Goal: Task Accomplishment & Management: Complete application form

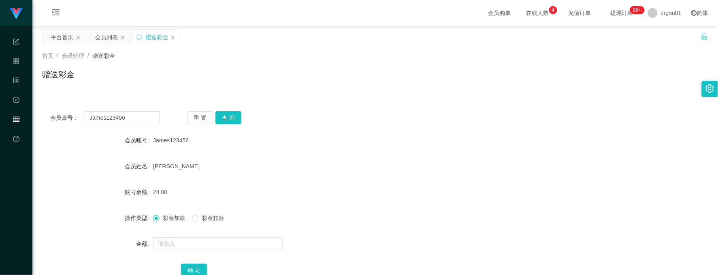
click at [375, 88] on div "首页 / 会员管理 / 赠送彩金 / 赠送彩金" at bounding box center [374, 69] width 685 height 48
click at [138, 119] on input "James123456" at bounding box center [122, 117] width 75 height 13
click at [106, 43] on div "会员列表" at bounding box center [106, 37] width 23 height 15
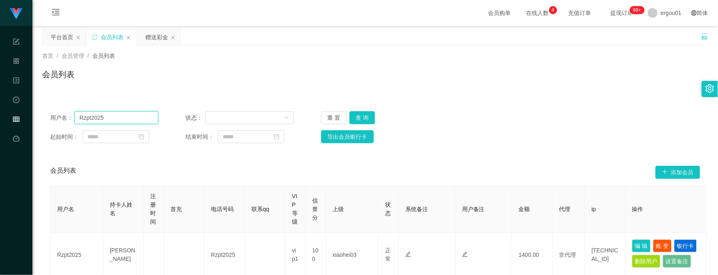
click at [142, 122] on input "Rzpt2025" at bounding box center [116, 117] width 84 height 13
type input "leiluo"
click at [367, 117] on button "查 询" at bounding box center [362, 117] width 26 height 13
click at [644, 246] on button "编 辑" at bounding box center [641, 246] width 19 height 13
type input "leiluo"
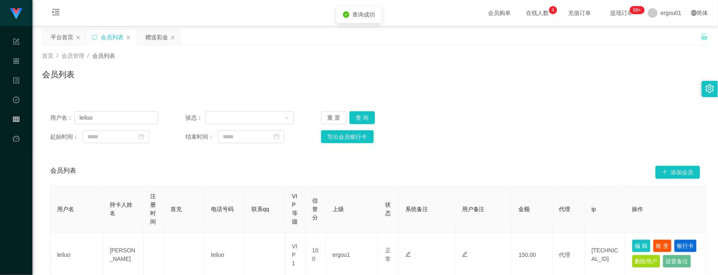
type input "leiluo"
type input "Ting Hock Lee"
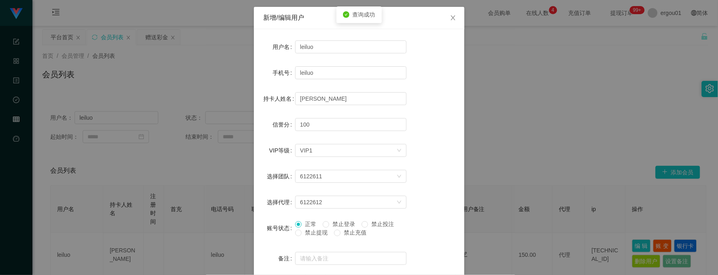
scroll to position [51, 0]
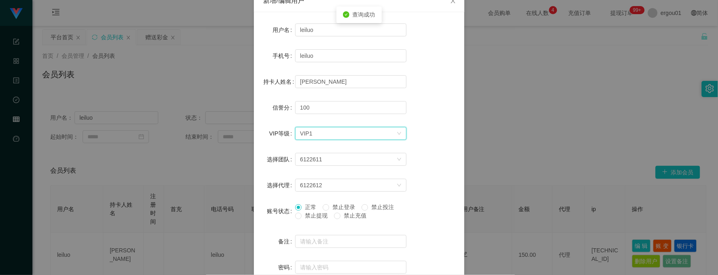
click at [375, 137] on div "选择VIP等级 VIP1" at bounding box center [348, 134] width 96 height 12
click at [516, 96] on div "新增/编辑用户 用户名 leiluo 手机号 leiluo 持卡人姓名 Ting Hock Lee 信誉分 100 VIP等级 选择VIP等级 VIP1 选择…" at bounding box center [359, 137] width 718 height 275
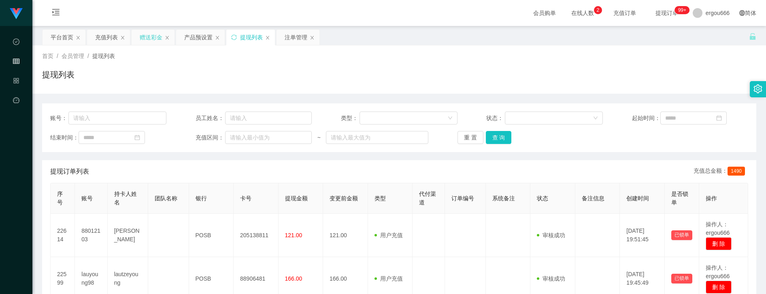
click at [132, 36] on div "赠送彩金" at bounding box center [153, 37] width 44 height 16
click at [143, 36] on div "赠送彩金" at bounding box center [151, 37] width 23 height 15
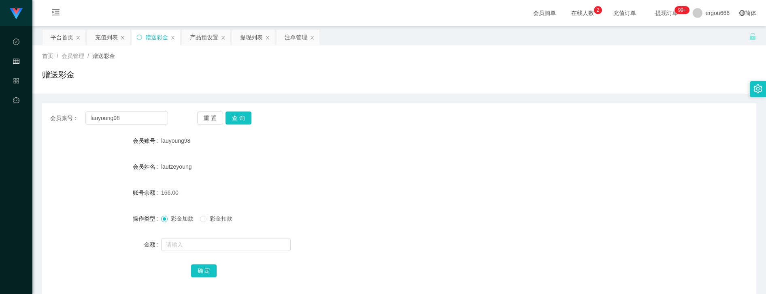
click at [125, 110] on div "会员账号： lauyoung98 重 置 查 询 会员账号 lauyoung98 会员姓名 lautzeyoung 账号余额 166.00 操作类型 彩金加款…" at bounding box center [399, 199] width 714 height 193
click at [159, 117] on input "lauyoung98" at bounding box center [126, 117] width 82 height 13
paste input "88012103"
type input "88012103"
click at [244, 117] on button "查 询" at bounding box center [238, 117] width 26 height 13
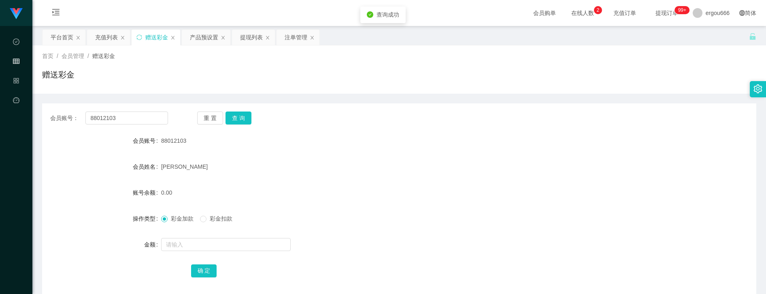
drag, startPoint x: 195, startPoint y: 230, endPoint x: 194, endPoint y: 236, distance: 6.5
click at [195, 234] on form "会员账号 88012103 会员姓名 wong wai yen 账号余额 0.00 操作类型 彩金加款 彩金扣款 金额 确 定" at bounding box center [399, 205] width 714 height 146
click at [193, 240] on input "text" at bounding box center [226, 244] width 130 height 13
drag, startPoint x: 189, startPoint y: 245, endPoint x: 101, endPoint y: 234, distance: 88.5
click at [101, 234] on form "会员账号 88012103 会员姓名 wong wai yen 账号余额 0.00 操作类型 彩金加款 彩金扣款 金额 390 确 定" at bounding box center [399, 205] width 714 height 146
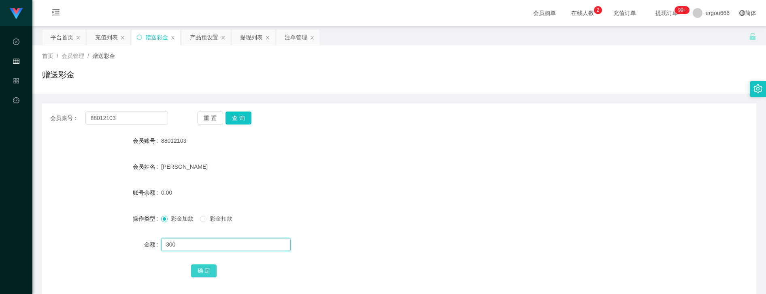
type input "300"
click at [201, 268] on button "确 定" at bounding box center [204, 270] width 26 height 13
click at [705, 81] on div "赠送彩金" at bounding box center [399, 77] width 714 height 19
click at [49, 209] on form "会员账号 88012103 会员姓名 wong wai yen 账号余额 300.00 操作类型 彩金加款 彩金扣款 金额 确 定" at bounding box center [399, 205] width 714 height 146
click at [240, 120] on button "查 询" at bounding box center [238, 117] width 26 height 13
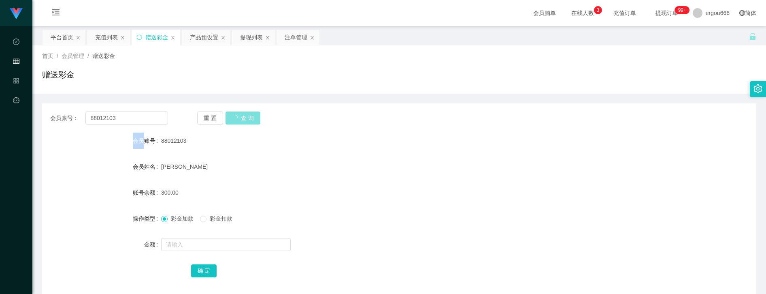
click at [240, 120] on div "重 置 查 询" at bounding box center [256, 117] width 118 height 13
drag, startPoint x: 240, startPoint y: 120, endPoint x: 126, endPoint y: 117, distance: 113.4
click at [126, 112] on input "88012103" at bounding box center [126, 117] width 82 height 13
click at [127, 120] on input "88012103" at bounding box center [126, 117] width 82 height 13
click at [425, 104] on div "会员账号： 重 置 查 询 会员账号 88012103 会员姓名 wong wai yen 账号余额 300.00 操作类型 彩金加款 彩金扣款 金额 确 定" at bounding box center [399, 199] width 714 height 193
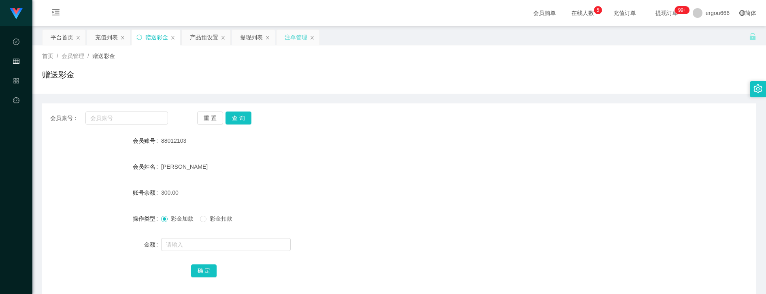
click at [296, 40] on div "注单管理" at bounding box center [296, 37] width 23 height 15
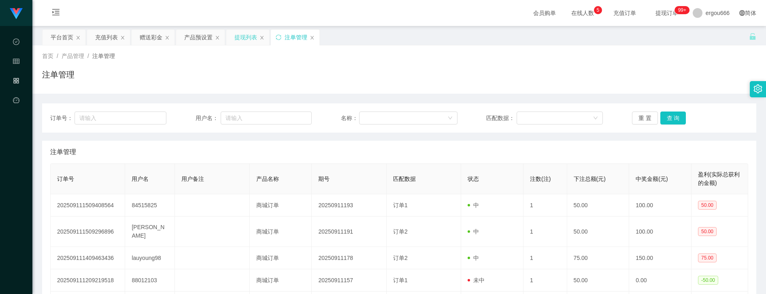
click at [245, 36] on div "提现列表" at bounding box center [245, 37] width 23 height 15
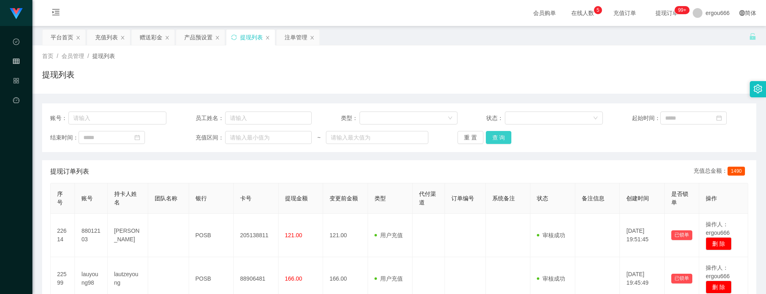
click at [496, 135] on button "查 询" at bounding box center [499, 137] width 26 height 13
click at [496, 135] on div "重 置 查 询" at bounding box center [515, 137] width 116 height 13
click at [497, 139] on button "查 询" at bounding box center [499, 137] width 26 height 13
click at [279, 121] on input "text" at bounding box center [268, 117] width 87 height 13
paste input "88012103"
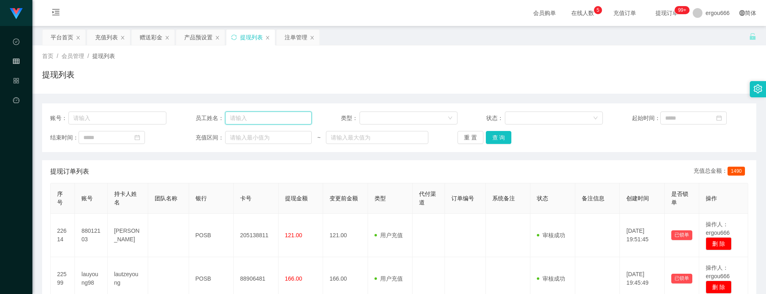
type input "88012103"
click at [121, 108] on div "账号： 员工姓名： 类型： 状态： 起始时间： 结束时间： 充值区间： ~ 重 置 查 询" at bounding box center [399, 127] width 714 height 49
click at [122, 115] on input "text" at bounding box center [117, 117] width 98 height 13
paste input "88012103"
type input "88012103"
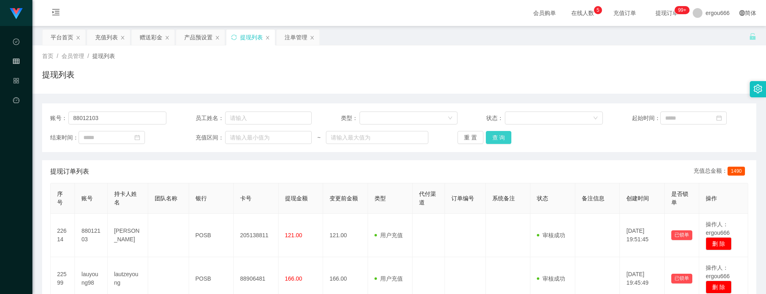
click at [493, 133] on button "查 询" at bounding box center [499, 137] width 26 height 13
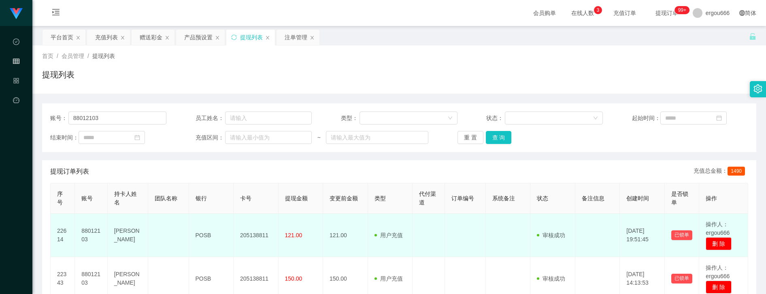
click at [583, 238] on td at bounding box center [597, 234] width 45 height 43
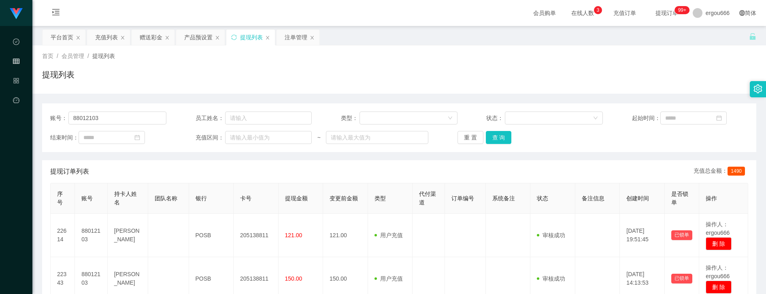
click at [399, 90] on div "首页 / 会员管理 / 提现列表 / 提现列表" at bounding box center [399, 69] width 734 height 48
click at [502, 140] on button "查 询" at bounding box center [499, 137] width 26 height 13
click at [501, 138] on button "查 询" at bounding box center [499, 137] width 26 height 13
click at [506, 131] on div "账号： 88012103 员工姓名： 类型： 状态： 起始时间： 结束时间： 充值区间： ~ 重 置 查 询" at bounding box center [399, 127] width 714 height 49
click at [506, 131] on button "查 询" at bounding box center [499, 137] width 26 height 13
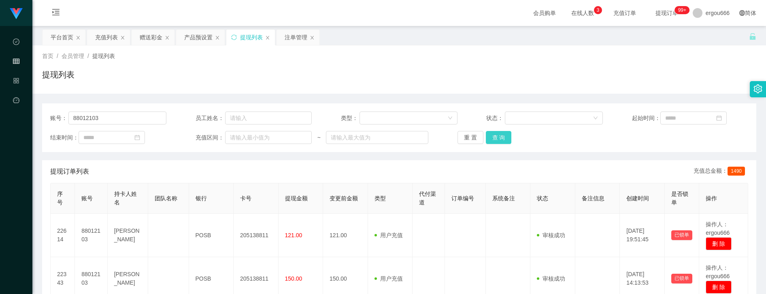
click at [494, 135] on button "查 询" at bounding box center [499, 137] width 26 height 13
click at [491, 140] on button "查 询" at bounding box center [499, 137] width 26 height 13
drag, startPoint x: 494, startPoint y: 133, endPoint x: 500, endPoint y: 128, distance: 8.1
click at [500, 131] on button "查 询" at bounding box center [499, 137] width 26 height 13
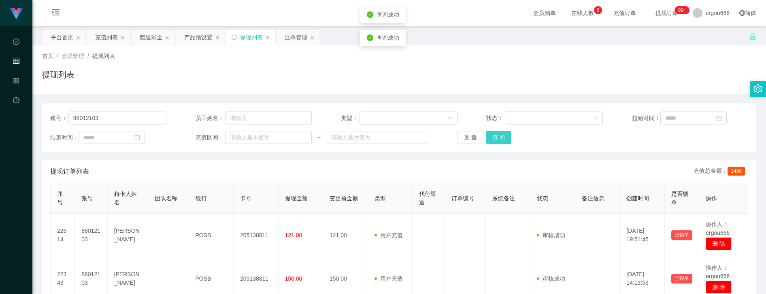
click at [500, 135] on button "查 询" at bounding box center [499, 137] width 26 height 13
click at [592, 157] on div "账号： 88012103 员工姓名： 类型： 状态： 起始时间： 结束时间： 充值区间： ~ 重 置 查 询 提现订单列表 充值总金额： 1490 序号 账号…" at bounding box center [399, 214] width 714 height 223
click at [493, 135] on button "查 询" at bounding box center [499, 137] width 26 height 13
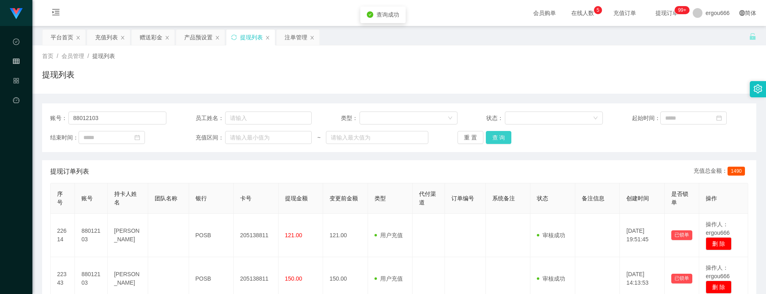
click at [493, 135] on button "查 询" at bounding box center [499, 137] width 26 height 13
click at [501, 138] on button "查 询" at bounding box center [499, 137] width 26 height 13
click at [502, 136] on button "查 询" at bounding box center [499, 137] width 26 height 13
click at [502, 136] on div "重 置 查 询" at bounding box center [515, 137] width 116 height 13
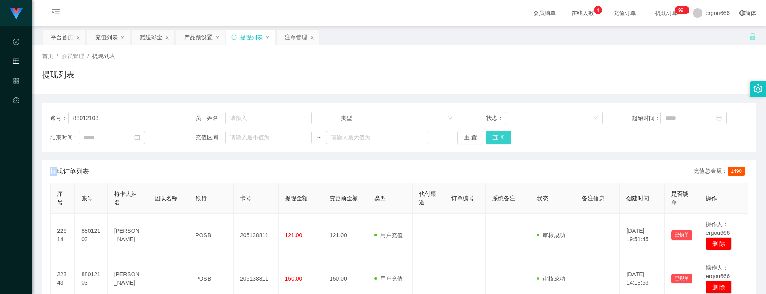
click at [496, 138] on button "查 询" at bounding box center [499, 137] width 26 height 13
click at [496, 138] on div "重 置 查 询" at bounding box center [515, 137] width 116 height 13
click at [499, 136] on button "查 询" at bounding box center [499, 137] width 26 height 13
click at [105, 110] on div "账号： 88012103 员工姓名： 类型： 状态： 起始时间： 结束时间： 充值区间： ~ 重 置 查 询" at bounding box center [399, 127] width 714 height 49
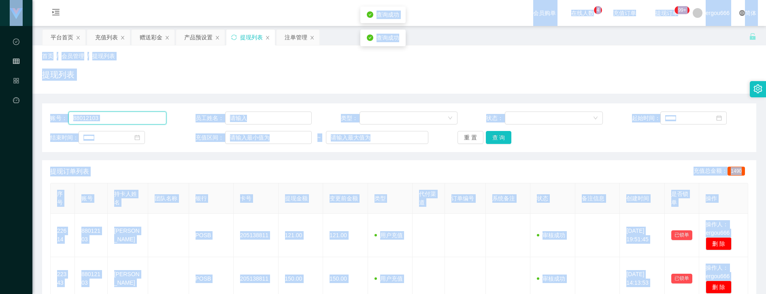
click at [108, 118] on input "88012103" at bounding box center [117, 117] width 98 height 13
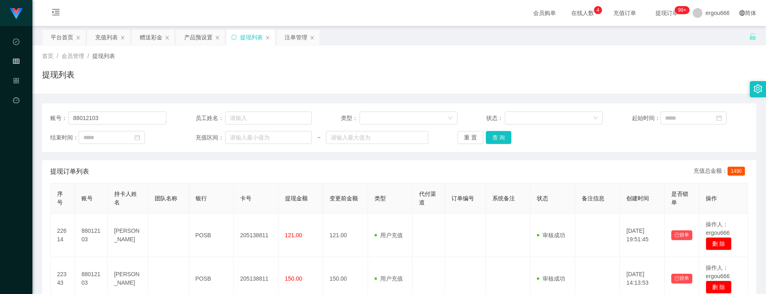
drag, startPoint x: 145, startPoint y: 36, endPoint x: 149, endPoint y: 53, distance: 17.6
click at [145, 36] on div "赠送彩金" at bounding box center [151, 37] width 23 height 15
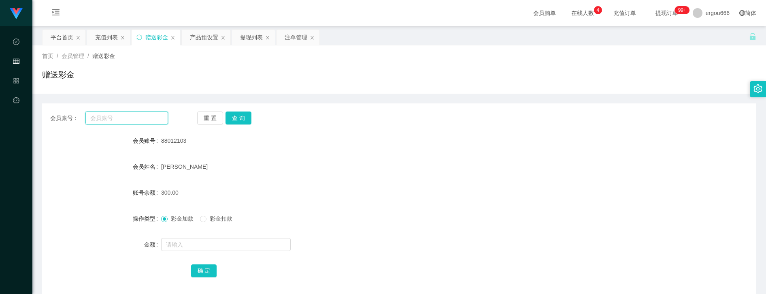
click at [124, 116] on input "text" at bounding box center [126, 117] width 82 height 13
paste input "88012103"
type input "88012103"
click at [239, 117] on button "查 询" at bounding box center [238, 117] width 26 height 13
click at [251, 36] on div "提现列表" at bounding box center [251, 37] width 23 height 15
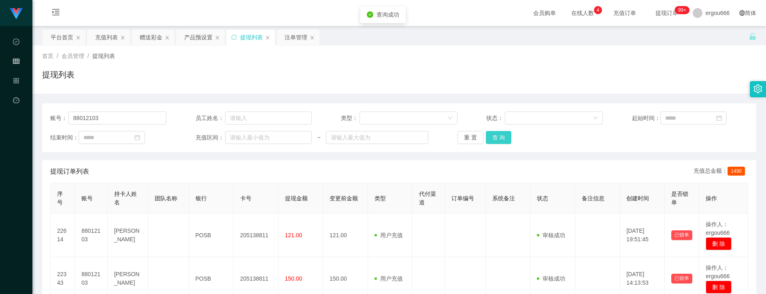
click at [498, 141] on button "查 询" at bounding box center [499, 137] width 26 height 13
click at [498, 140] on button "查 询" at bounding box center [499, 137] width 26 height 13
click at [497, 135] on div "重 置 查 询" at bounding box center [515, 137] width 116 height 13
click at [692, 67] on div "首页 / 会员管理 / 提现列表 / 提现列表" at bounding box center [399, 69] width 714 height 35
click at [502, 140] on button "查 询" at bounding box center [499, 137] width 26 height 13
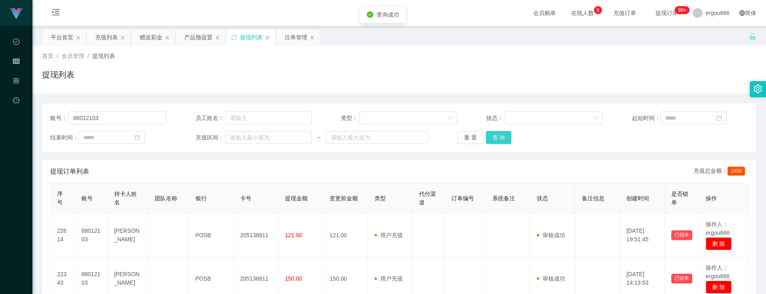
click at [502, 140] on button "查 询" at bounding box center [499, 137] width 26 height 13
drag, startPoint x: 502, startPoint y: 140, endPoint x: 509, endPoint y: 139, distance: 6.9
click at [502, 140] on button "查 询" at bounding box center [499, 137] width 26 height 13
click at [502, 138] on button "查 询" at bounding box center [499, 137] width 26 height 13
click at [504, 134] on button "查 询" at bounding box center [499, 137] width 26 height 13
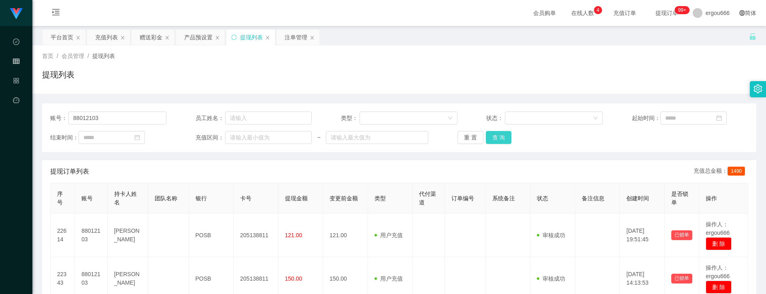
click at [492, 134] on button "查 询" at bounding box center [499, 137] width 26 height 13
click at [499, 135] on button "查 询" at bounding box center [499, 137] width 26 height 13
drag, startPoint x: 294, startPoint y: 70, endPoint x: 398, endPoint y: 103, distance: 109.7
click at [294, 70] on div "提现列表" at bounding box center [399, 77] width 714 height 19
click at [498, 137] on button "查 询" at bounding box center [499, 137] width 26 height 13
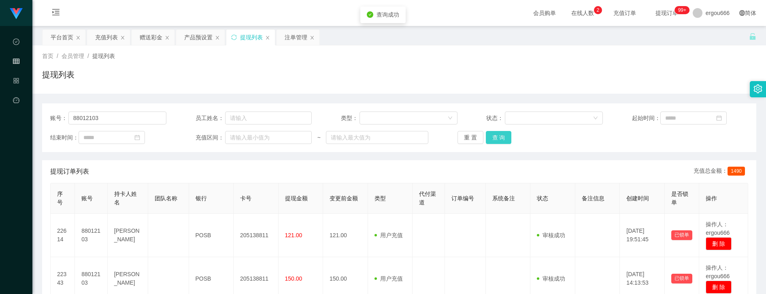
click at [499, 136] on button "查 询" at bounding box center [499, 137] width 26 height 13
click at [500, 135] on div "重 置 查 询" at bounding box center [515, 137] width 116 height 13
click at [503, 145] on div "账号： 88012103 员工姓名： 类型： 状态： 起始时间： 结束时间： 充值区间： ~ 重 置 查 询" at bounding box center [399, 127] width 714 height 49
click at [500, 139] on button "查 询" at bounding box center [499, 137] width 26 height 13
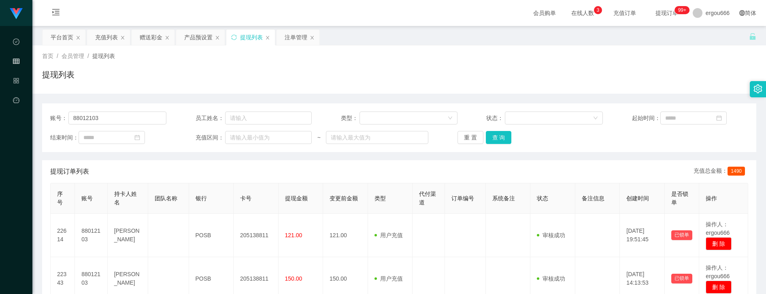
click at [287, 79] on div "提现列表" at bounding box center [399, 77] width 714 height 19
click at [504, 134] on button "查 询" at bounding box center [499, 137] width 26 height 13
click at [503, 138] on button "查 询" at bounding box center [499, 137] width 26 height 13
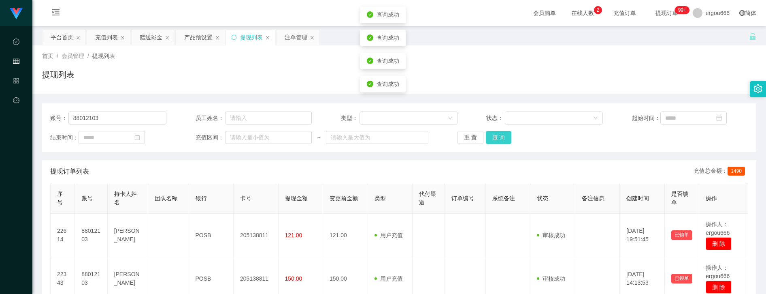
click at [503, 138] on button "查 询" at bounding box center [499, 137] width 26 height 13
click at [494, 130] on div "账号： 88012103 员工姓名： 类型： 状态： 起始时间： 结束时间： 充值区间： ~ 重 置 查 询" at bounding box center [399, 127] width 714 height 49
click at [492, 140] on button "查 询" at bounding box center [499, 137] width 26 height 13
click at [494, 139] on button "查 询" at bounding box center [499, 137] width 26 height 13
click at [497, 138] on div "重 置 查 询" at bounding box center [515, 137] width 116 height 13
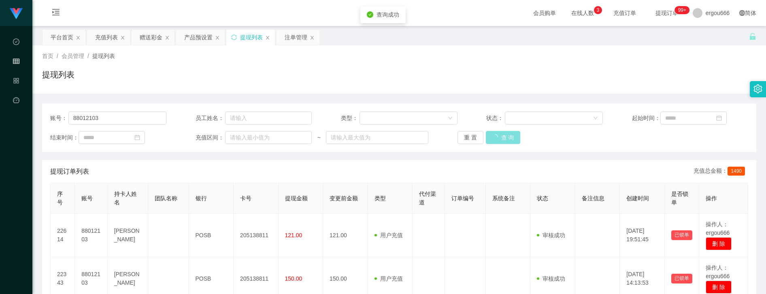
click at [497, 138] on button "查 询" at bounding box center [503, 137] width 35 height 13
click at [497, 138] on div "重 置 查 询" at bounding box center [515, 137] width 116 height 13
click at [500, 140] on button "查 询" at bounding box center [499, 137] width 26 height 13
click at [488, 138] on button "查 询" at bounding box center [499, 137] width 26 height 13
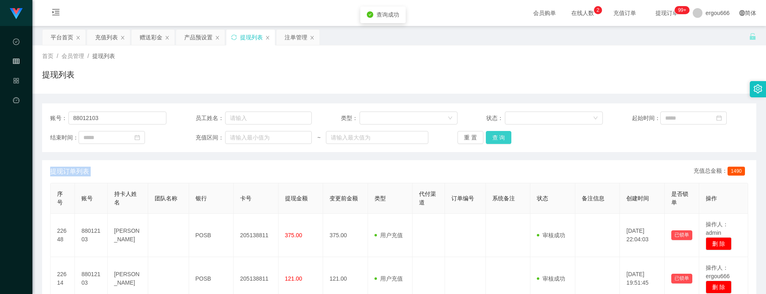
click at [493, 139] on button "查 询" at bounding box center [499, 137] width 26 height 13
click at [493, 141] on div "重 置 查 询" at bounding box center [515, 137] width 116 height 13
click at [504, 148] on div "账号： 88012103 员工姓名： 类型： 状态： 起始时间： 结束时间： 充值区间： ~ 重 置 查 询" at bounding box center [399, 127] width 714 height 49
click at [504, 141] on button "查 询" at bounding box center [499, 137] width 26 height 13
click at [125, 118] on input "88012103" at bounding box center [117, 117] width 98 height 13
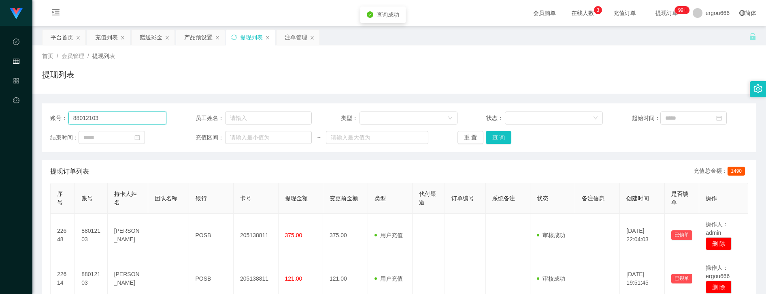
paste input "906481"
type input "88906481"
click at [505, 142] on button "查 询" at bounding box center [499, 137] width 26 height 13
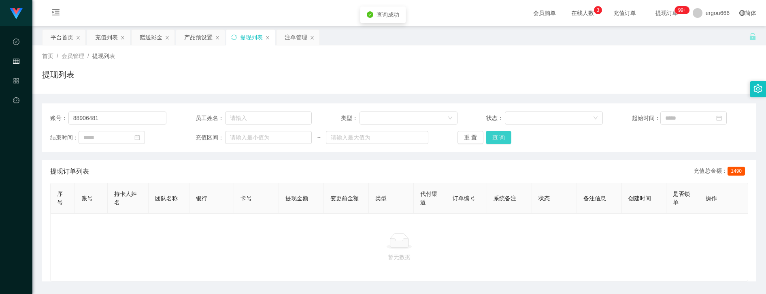
click at [505, 141] on button "查 询" at bounding box center [499, 137] width 26 height 13
click at [371, 67] on div "首页 / 会员管理 / 提现列表 / 提现列表" at bounding box center [399, 69] width 714 height 35
click at [156, 33] on div "赠送彩金" at bounding box center [151, 37] width 23 height 15
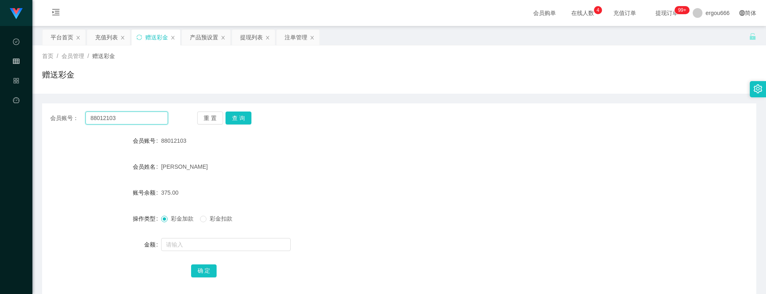
drag, startPoint x: 149, startPoint y: 116, endPoint x: 172, endPoint y: 118, distance: 22.8
click at [149, 116] on input "88012103" at bounding box center [126, 117] width 82 height 13
paste input "906481"
click at [243, 117] on button "查 询" at bounding box center [238, 117] width 26 height 13
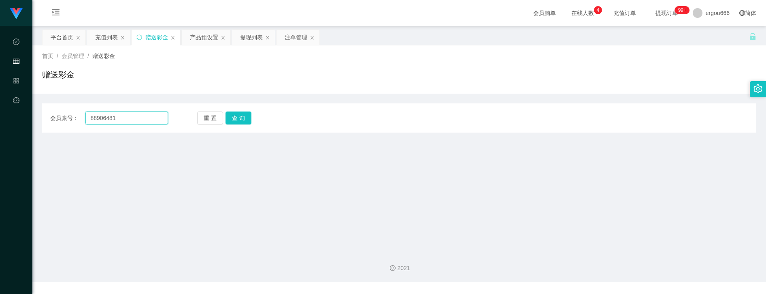
click at [133, 118] on input "88906481" at bounding box center [126, 117] width 82 height 13
paste input "012103"
type input "88012103"
click at [245, 115] on button "查 询" at bounding box center [238, 117] width 26 height 13
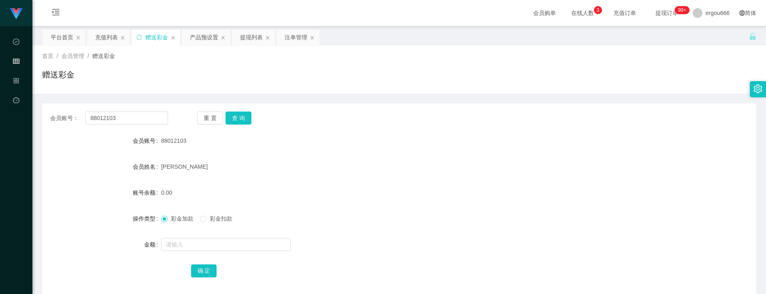
click at [193, 237] on div at bounding box center [369, 244] width 417 height 16
click at [197, 242] on input "text" at bounding box center [226, 244] width 130 height 13
type input "32"
click at [211, 270] on button "确 定" at bounding box center [204, 270] width 26 height 13
click at [196, 241] on input "text" at bounding box center [226, 244] width 130 height 13
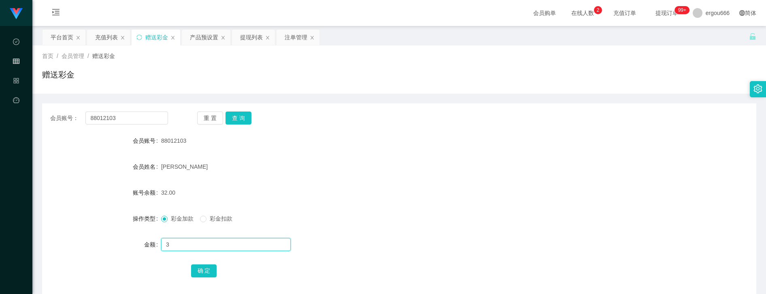
type input "38"
